Goal: Transaction & Acquisition: Purchase product/service

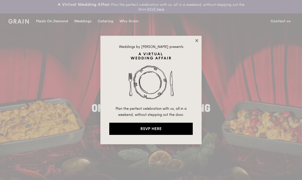
click at [198, 38] on icon at bounding box center [197, 40] width 5 height 5
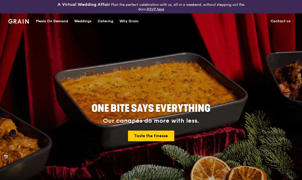
click at [55, 22] on div "Meals On Demand" at bounding box center [52, 21] width 32 height 15
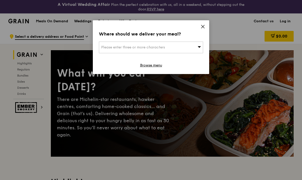
click at [197, 50] on div "Please enter three or more characters" at bounding box center [151, 48] width 104 height 12
type input "560428"
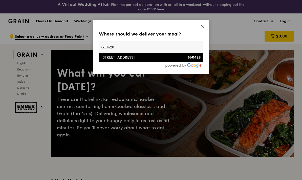
click at [132, 57] on div "[STREET_ADDRESS]" at bounding box center [138, 57] width 75 height 5
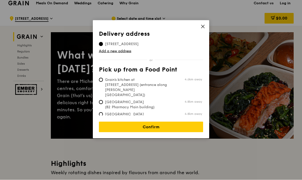
scroll to position [18, 0]
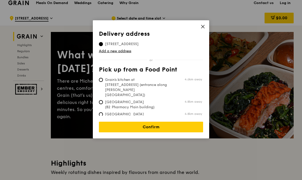
click at [157, 85] on span "Grain's kitchen at [STREET_ADDRESS] (entrance along [PERSON_NAME][GEOGRAPHIC_DA…" at bounding box center [136, 87] width 75 height 20
click at [103, 82] on input "Grain's kitchen at [STREET_ADDRESS] (entrance along [PERSON_NAME][GEOGRAPHIC_DA…" at bounding box center [101, 80] width 4 height 4
radio input "true"
click at [145, 46] on span "[STREET_ADDRESS]" at bounding box center [122, 44] width 46 height 5
click at [103, 46] on input "[STREET_ADDRESS]" at bounding box center [101, 44] width 4 height 4
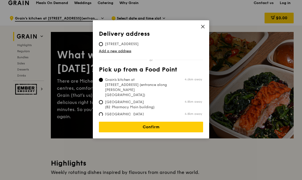
radio input "true"
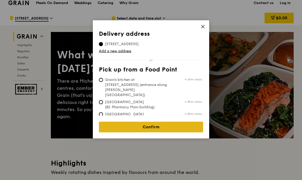
click at [157, 123] on link "Confirm" at bounding box center [151, 126] width 104 height 11
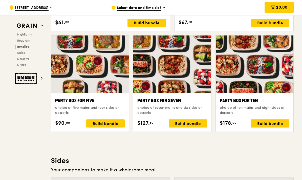
scroll to position [1012, 0]
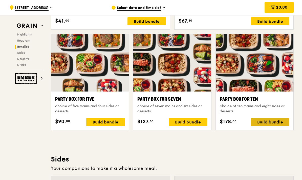
click at [273, 121] on div "Build bundle" at bounding box center [270, 122] width 38 height 8
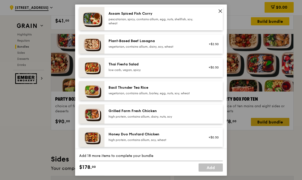
scroll to position [48, 0]
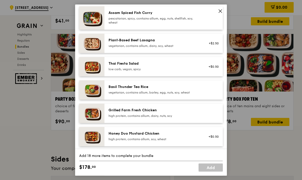
click at [95, 117] on img at bounding box center [91, 113] width 25 height 19
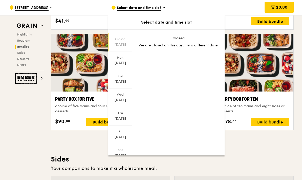
scroll to position [10, 0]
click at [125, 155] on div "[DATE]" at bounding box center [120, 155] width 23 height 5
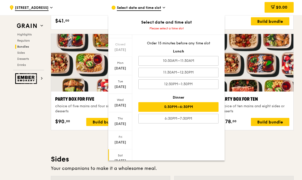
click at [202, 108] on div "5:30PM–6:30PM" at bounding box center [178, 107] width 80 height 10
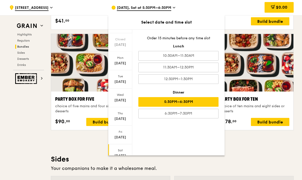
click at [208, 100] on div "5:30PM–6:30PM" at bounding box center [178, 102] width 80 height 10
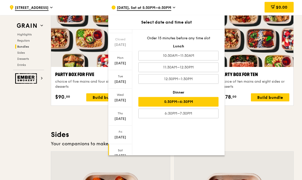
scroll to position [1032, 0]
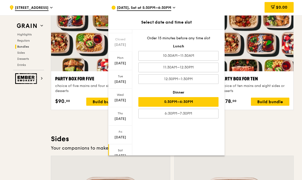
click at [167, 6] on span "[DATE], Sat at 5:30PM–6:30PM" at bounding box center [144, 8] width 54 height 6
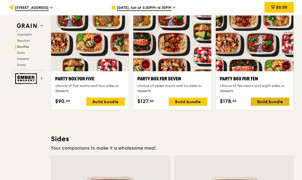
click at [282, 102] on div "Build bundle" at bounding box center [270, 101] width 38 height 8
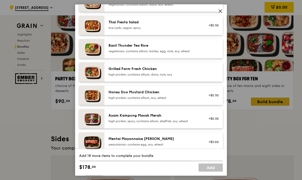
scroll to position [90, 0]
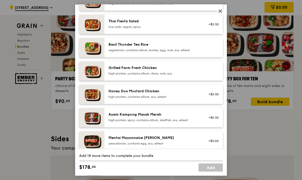
click at [96, 75] on img at bounding box center [91, 70] width 25 height 19
click at [135, 75] on div "high protein, contains allium, dairy, nuts, soy" at bounding box center [154, 73] width 91 height 4
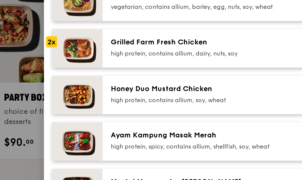
scroll to position [105, 0]
